Goal: Navigation & Orientation: Find specific page/section

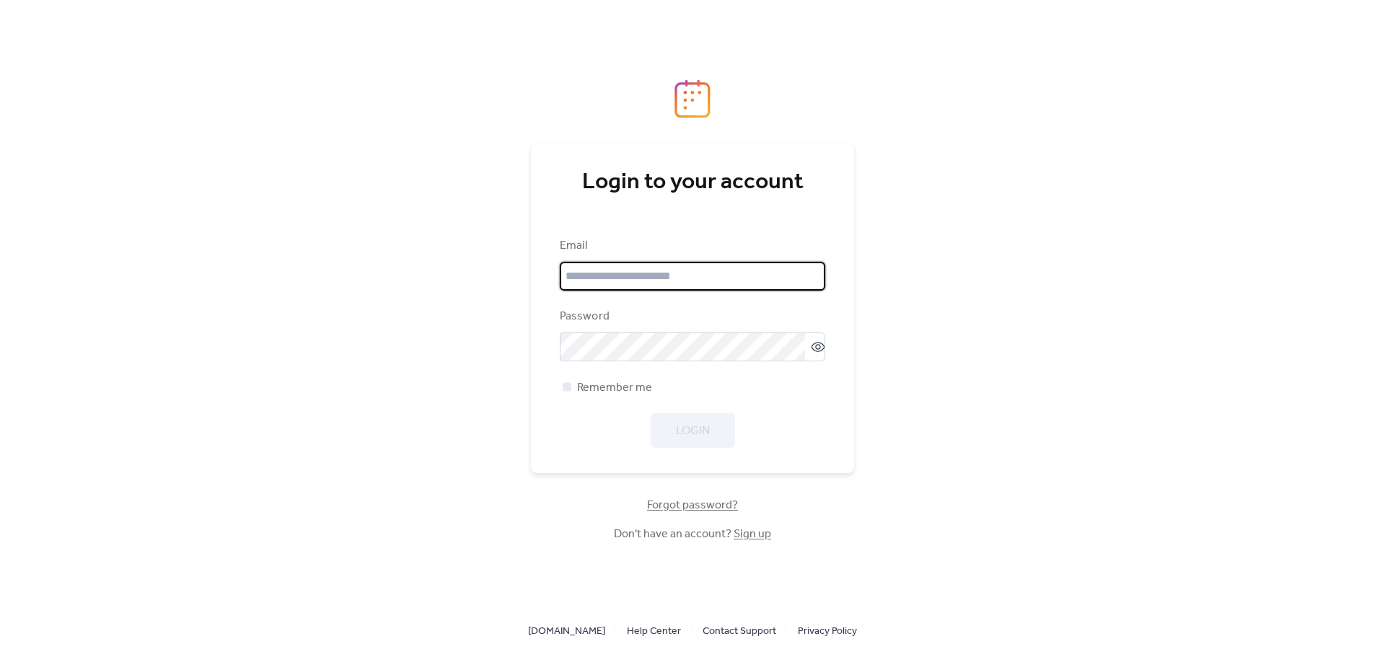
type input "**********"
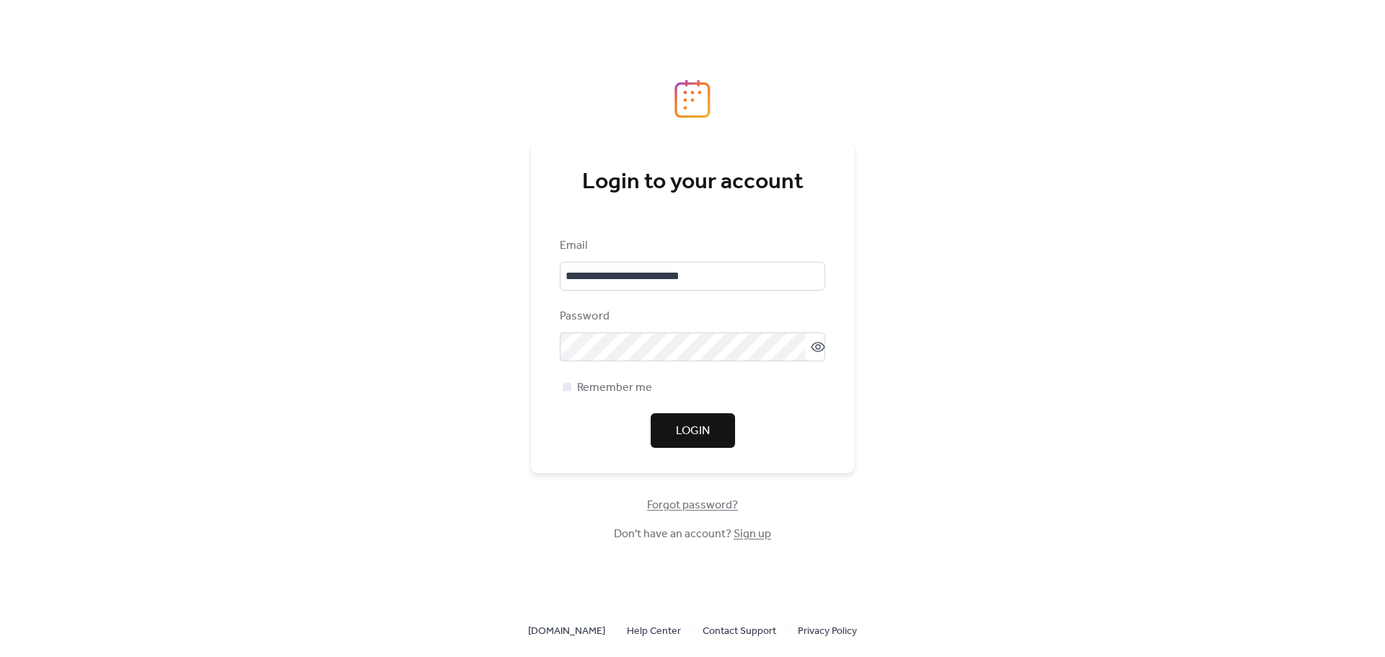
click at [855, 393] on div "**********" at bounding box center [692, 310] width 329 height 463
click at [722, 429] on button "Login" at bounding box center [693, 430] width 84 height 35
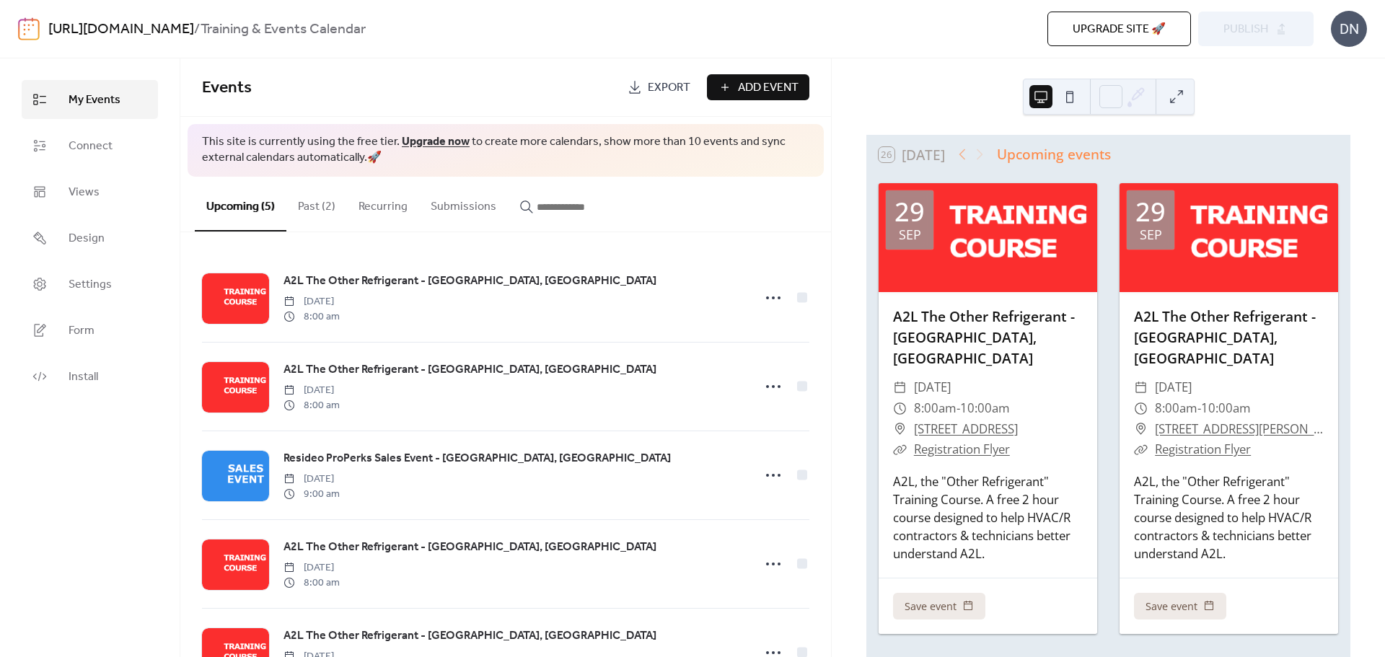
click at [1354, 29] on div "DN" at bounding box center [1349, 29] width 36 height 36
click at [1325, 64] on span "Account" at bounding box center [1321, 64] width 43 height 17
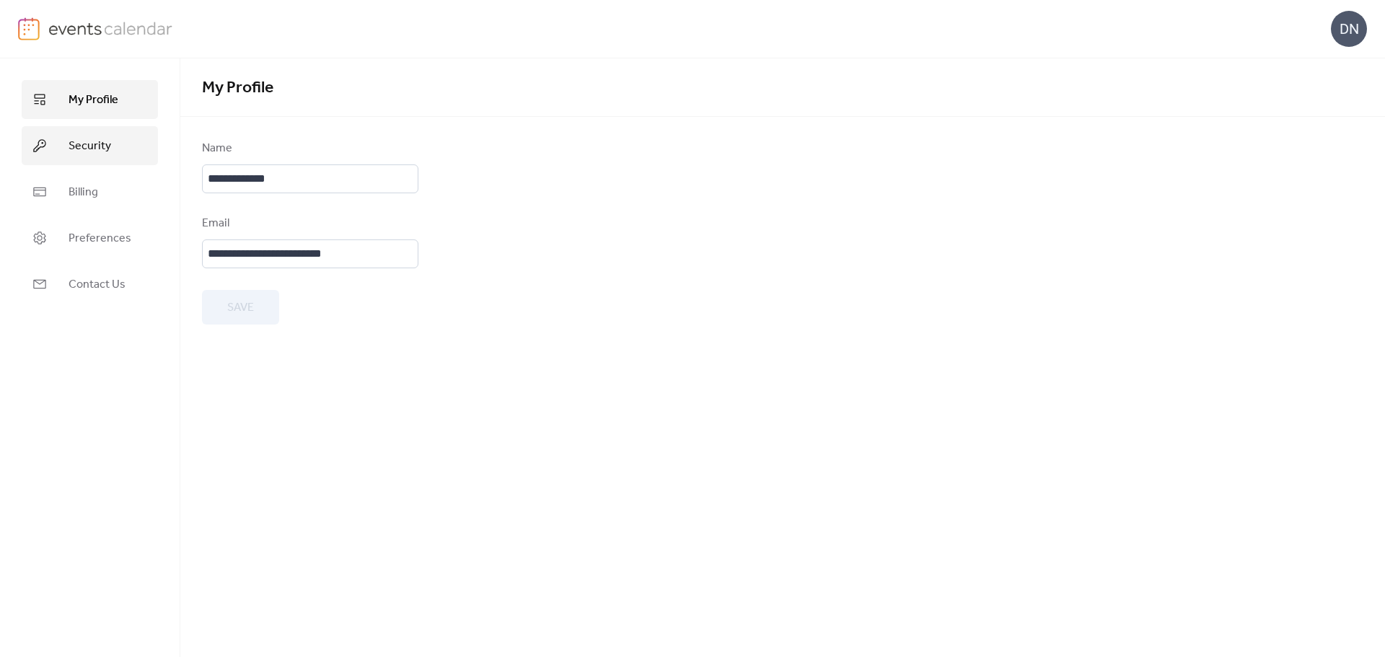
click at [57, 149] on link "Security" at bounding box center [90, 145] width 136 height 39
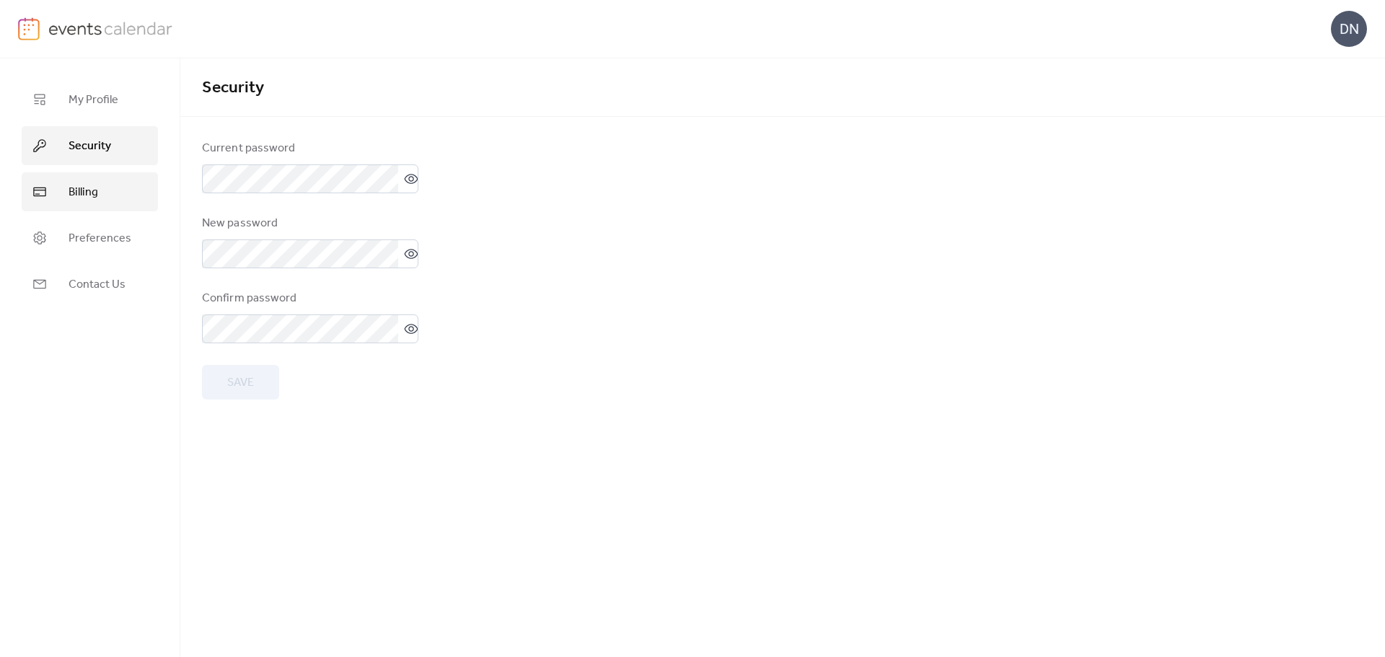
click at [56, 188] on link "Billing" at bounding box center [90, 191] width 136 height 39
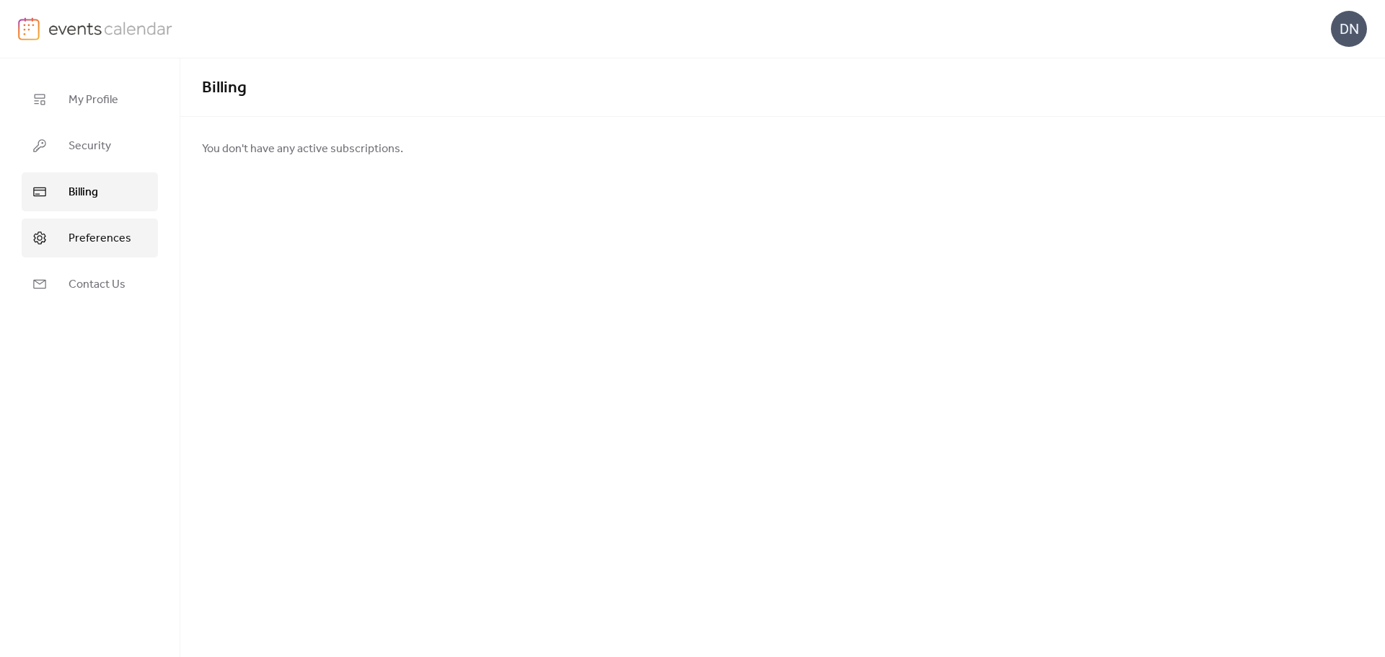
click at [74, 236] on span "Preferences" at bounding box center [100, 238] width 63 height 17
click at [71, 94] on span "My Profile" at bounding box center [94, 100] width 50 height 17
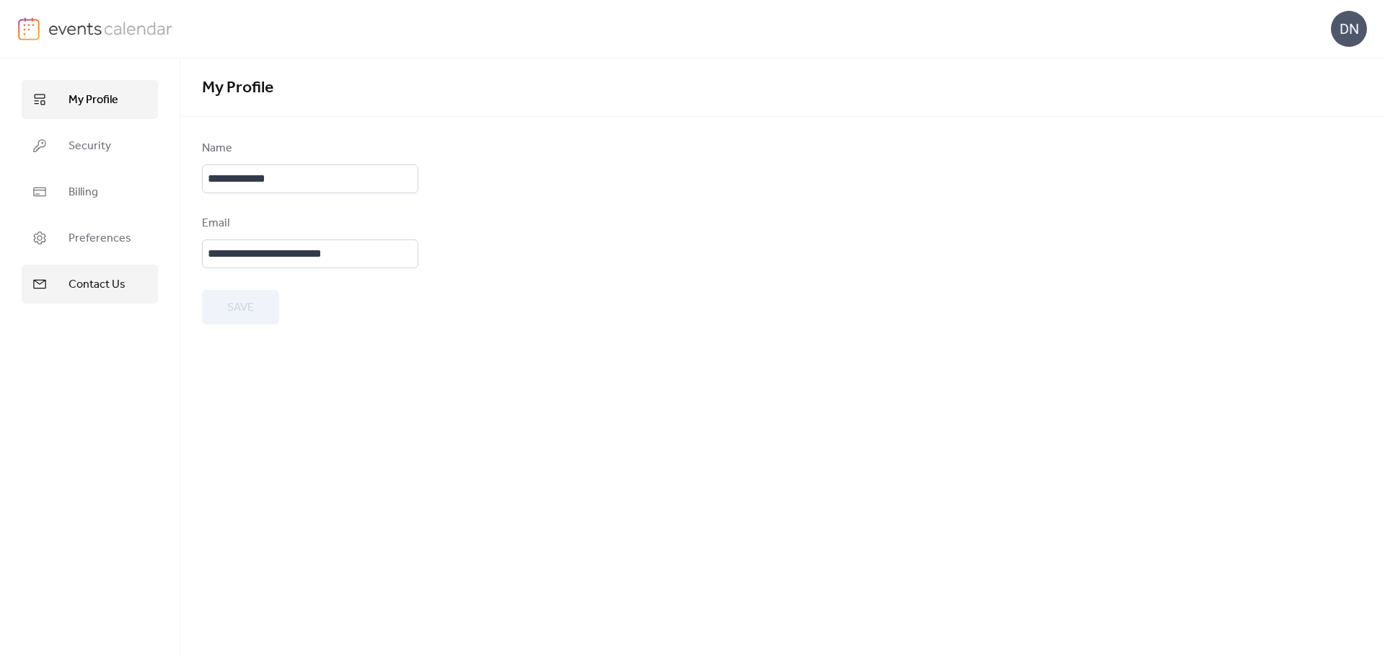
click at [95, 289] on span "Contact Us" at bounding box center [97, 284] width 57 height 17
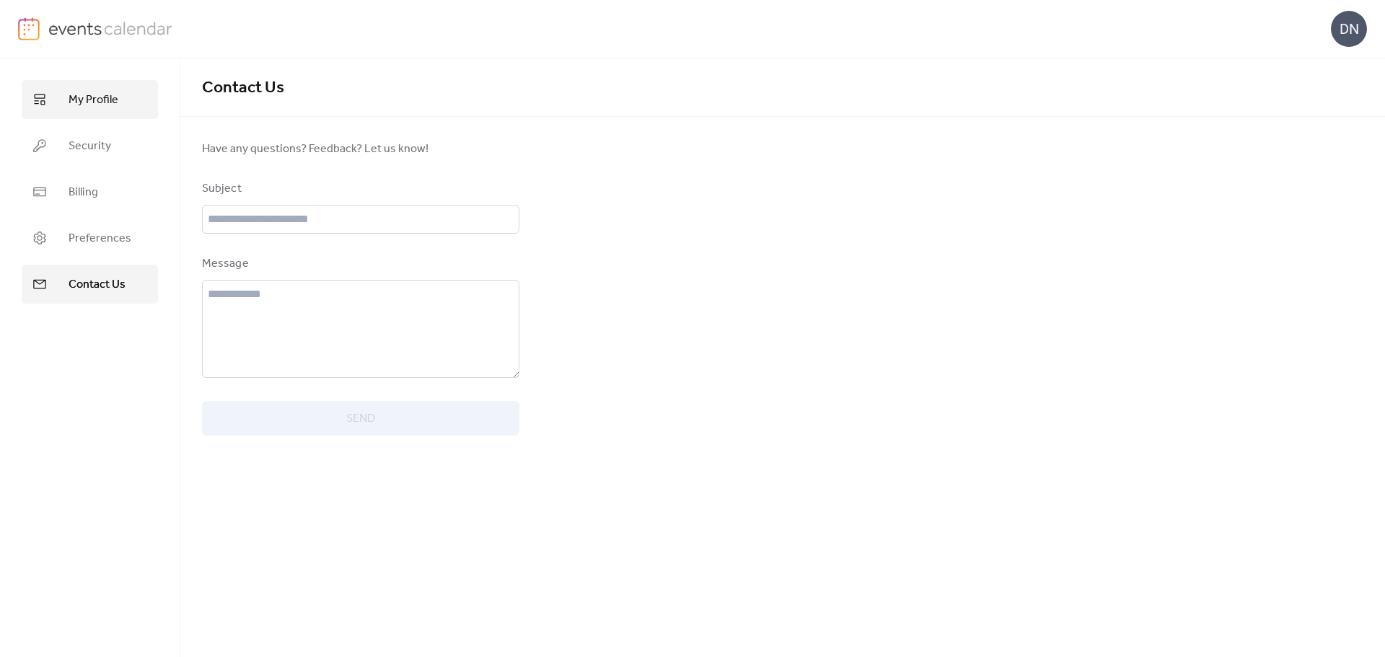
click at [80, 106] on span "My Profile" at bounding box center [94, 100] width 50 height 17
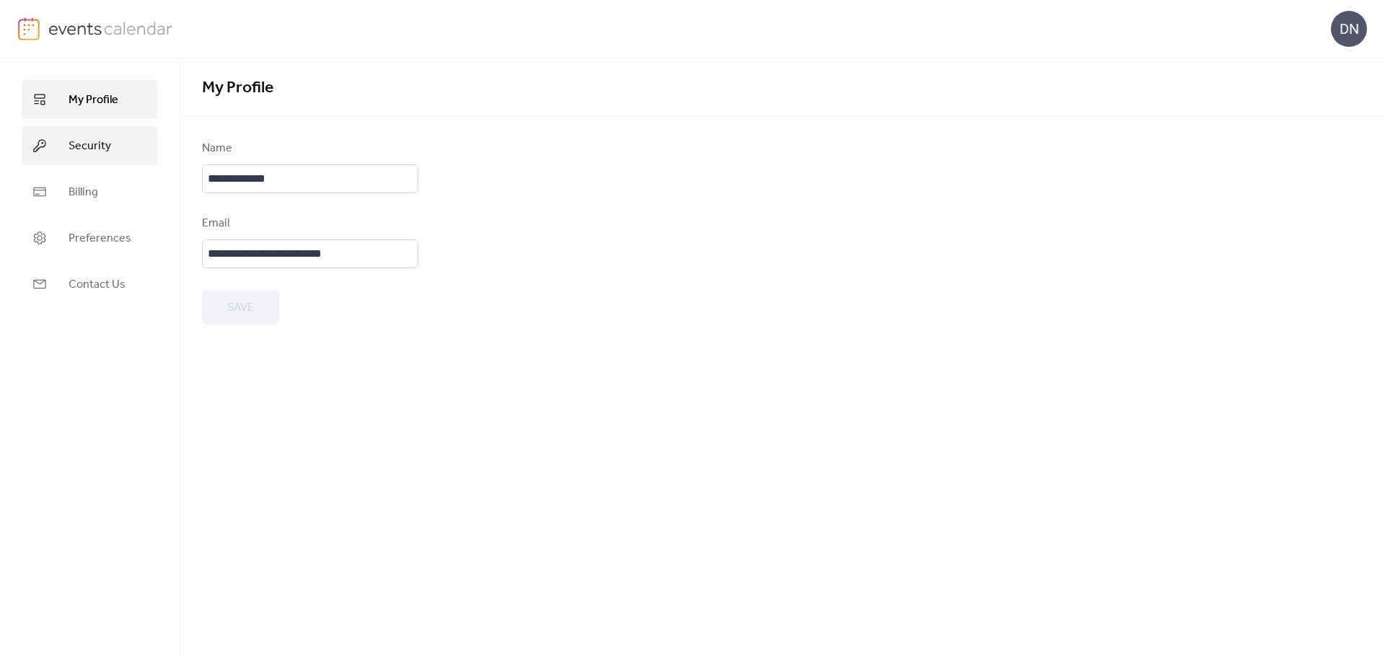
click at [85, 133] on link "Security" at bounding box center [90, 145] width 136 height 39
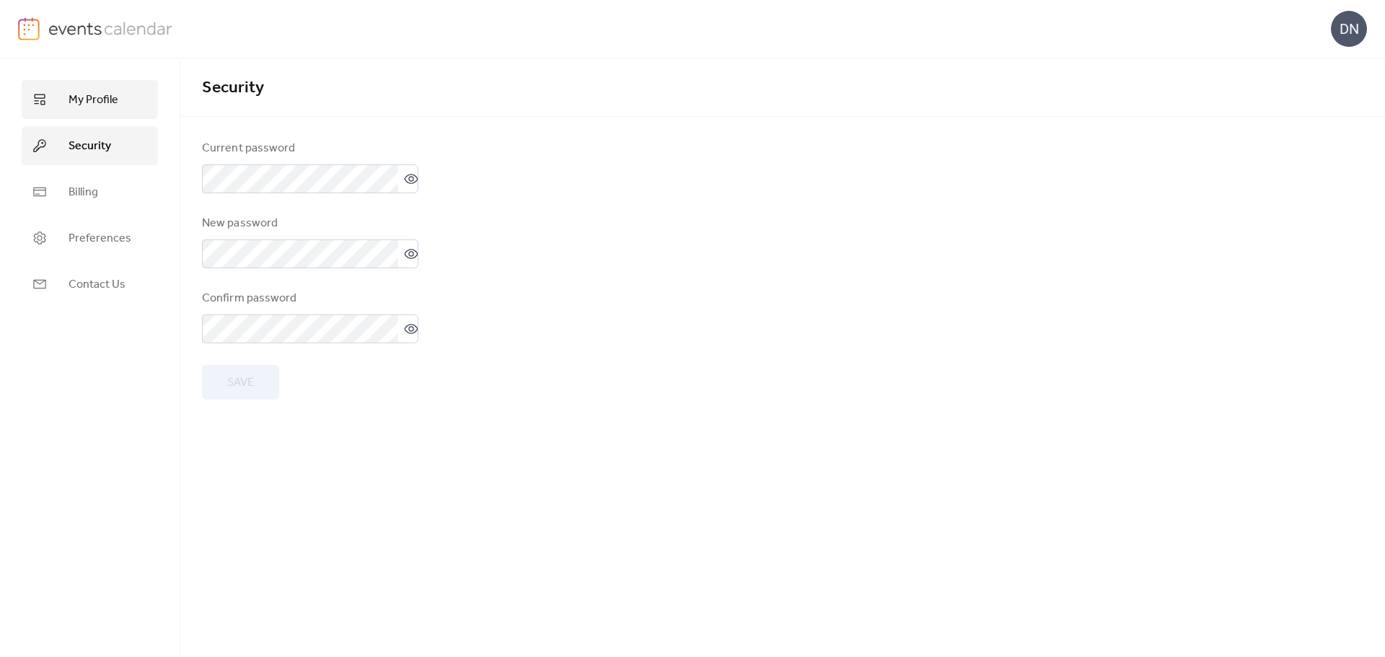
click at [87, 106] on span "My Profile" at bounding box center [94, 100] width 50 height 17
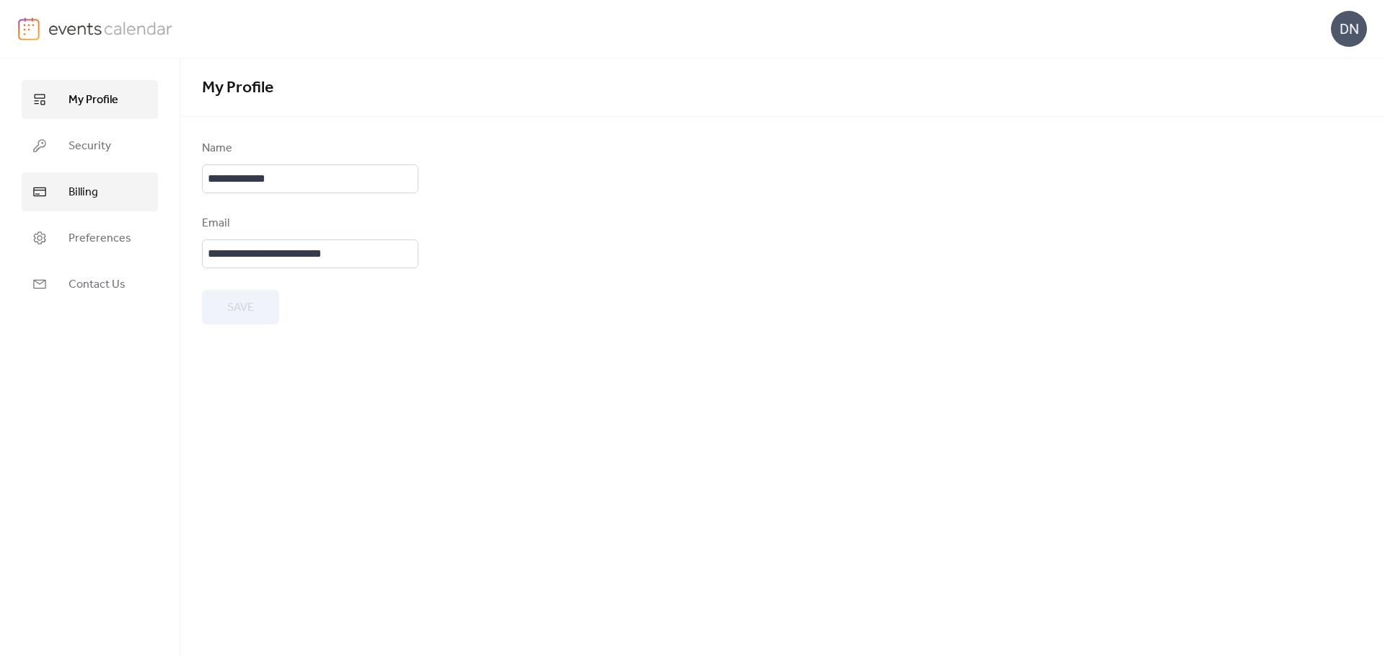
click at [86, 201] on span "Billing" at bounding box center [84, 192] width 30 height 17
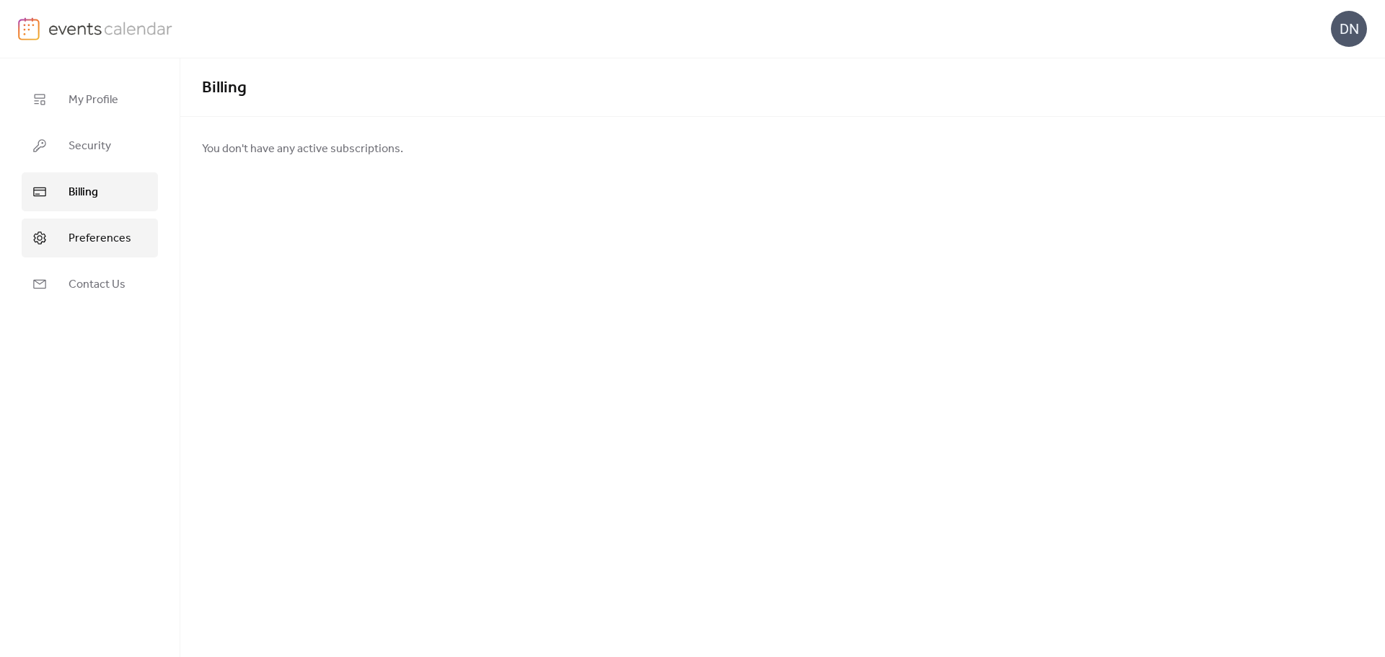
click at [82, 236] on span "Preferences" at bounding box center [100, 238] width 63 height 17
click at [81, 272] on link "Contact Us" at bounding box center [90, 284] width 136 height 39
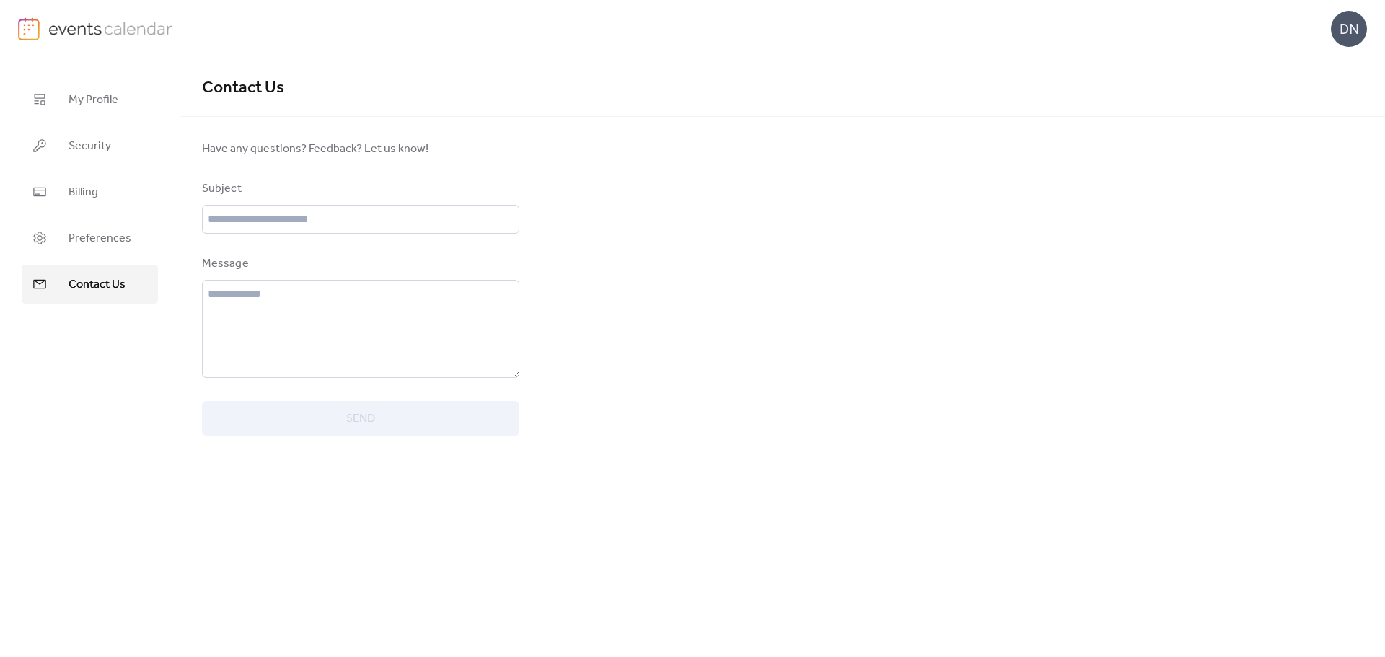
click at [1343, 32] on div "DN" at bounding box center [1349, 29] width 36 height 36
click at [873, 94] on span "Contact Us" at bounding box center [783, 88] width 1162 height 29
click at [78, 29] on img at bounding box center [110, 28] width 125 height 22
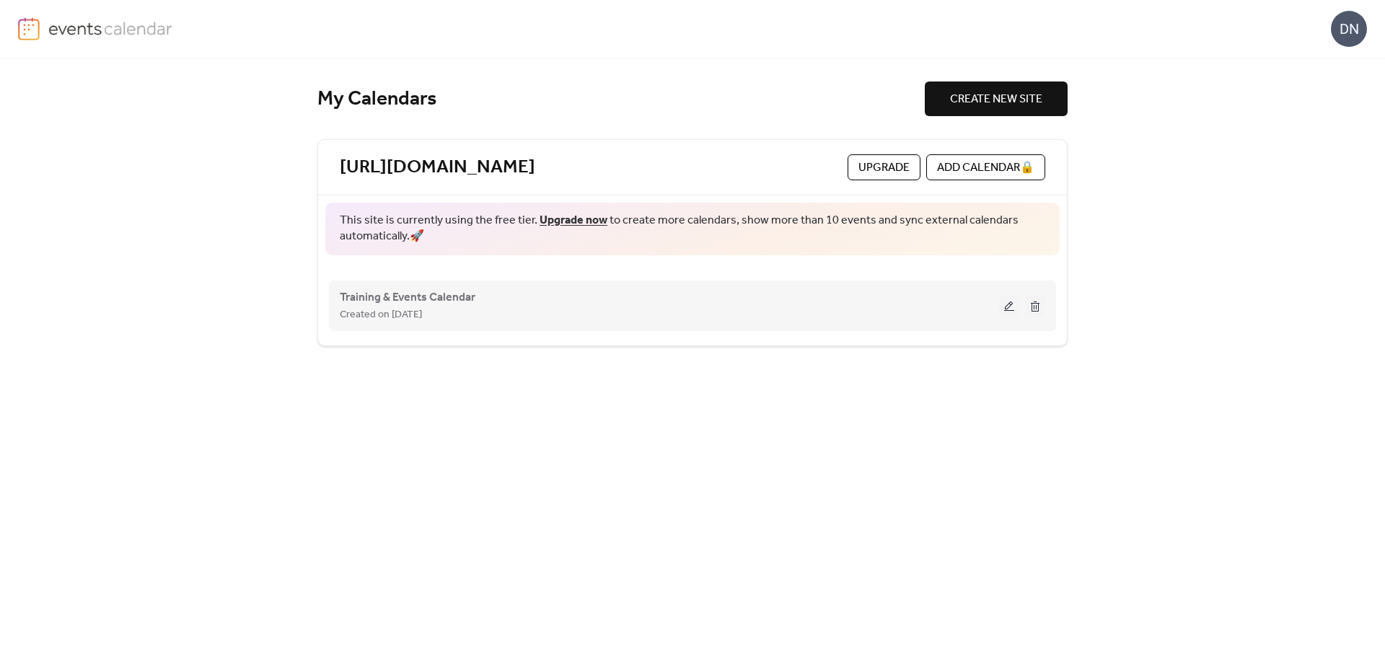
click at [1034, 304] on button at bounding box center [1035, 306] width 20 height 22
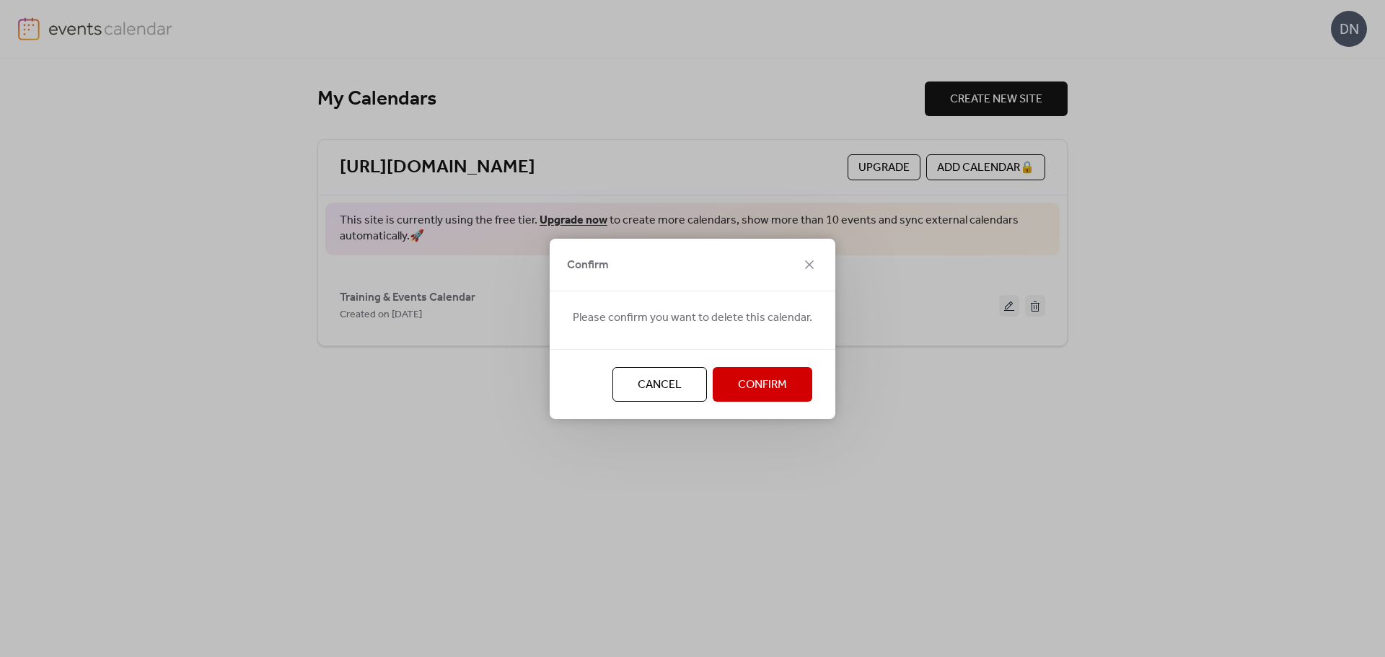
click at [766, 378] on span "Confirm" at bounding box center [762, 385] width 49 height 17
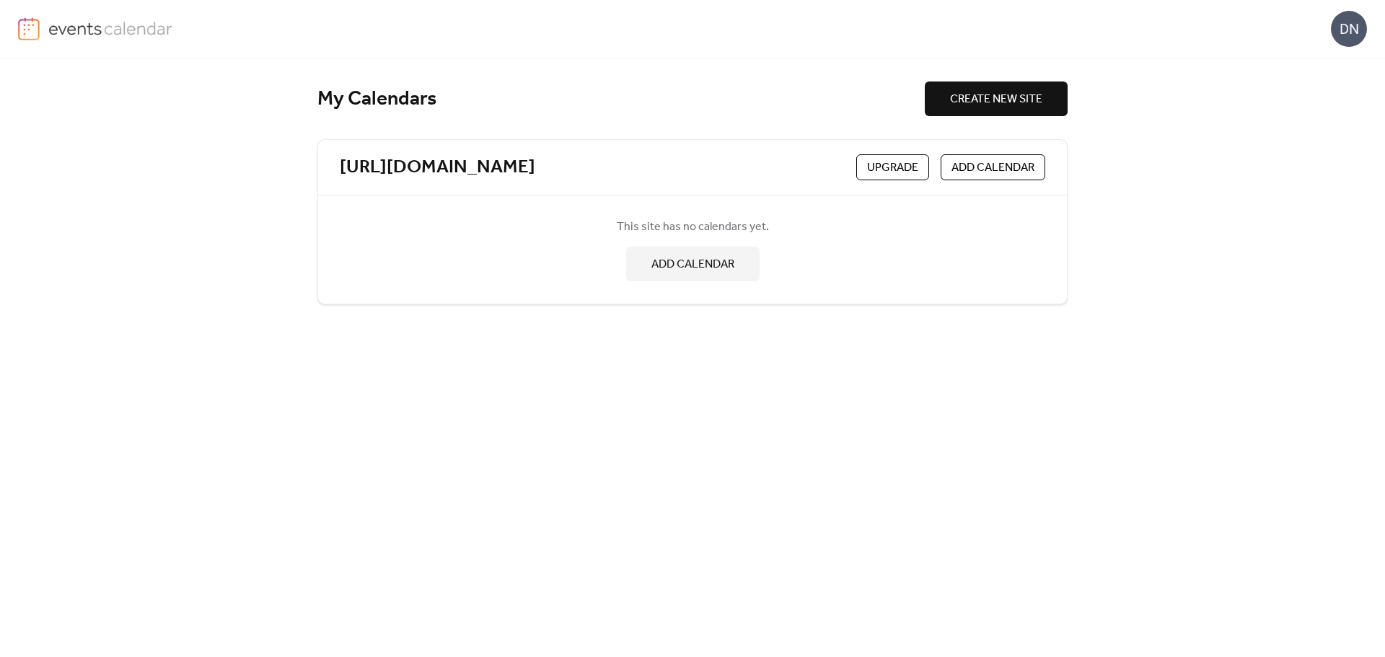
click at [45, 32] on link at bounding box center [95, 28] width 155 height 23
click at [1340, 21] on div "DN" at bounding box center [1349, 29] width 36 height 36
click at [1329, 123] on span "Sign out" at bounding box center [1321, 128] width 42 height 17
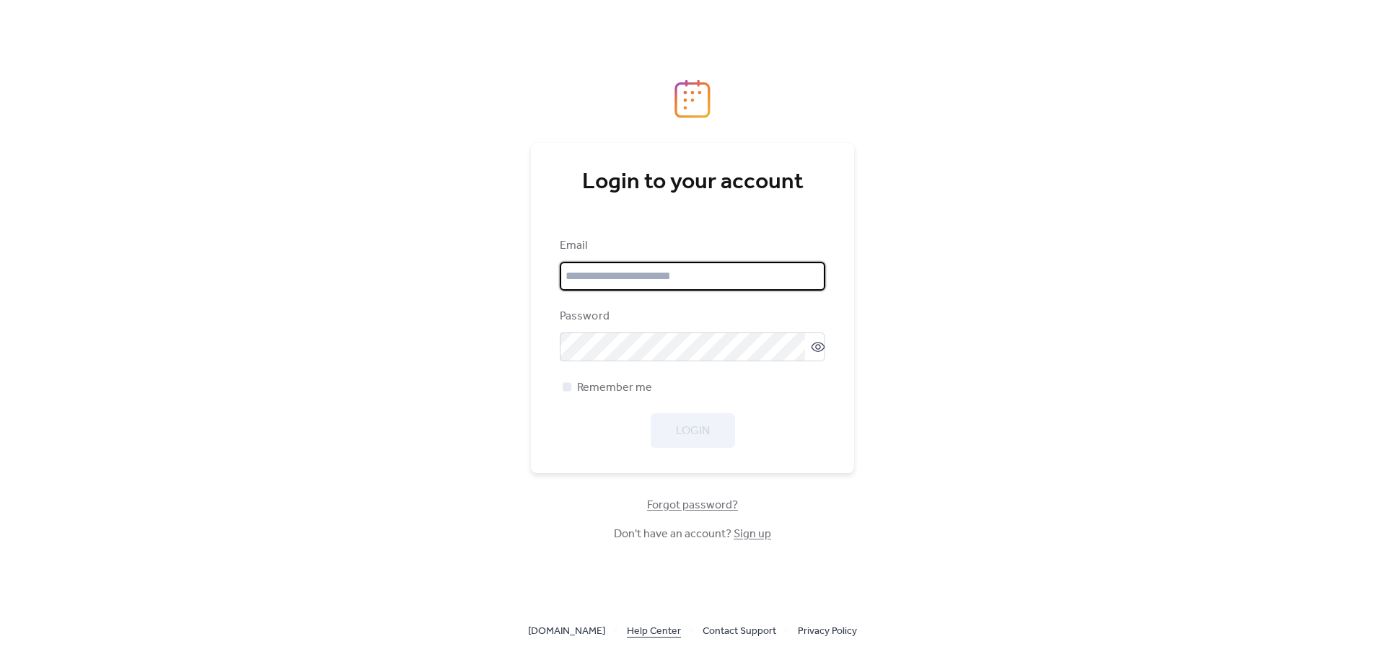
type input "**********"
click at [660, 630] on link "Help Center" at bounding box center [654, 631] width 54 height 18
